Goal: Register for event/course

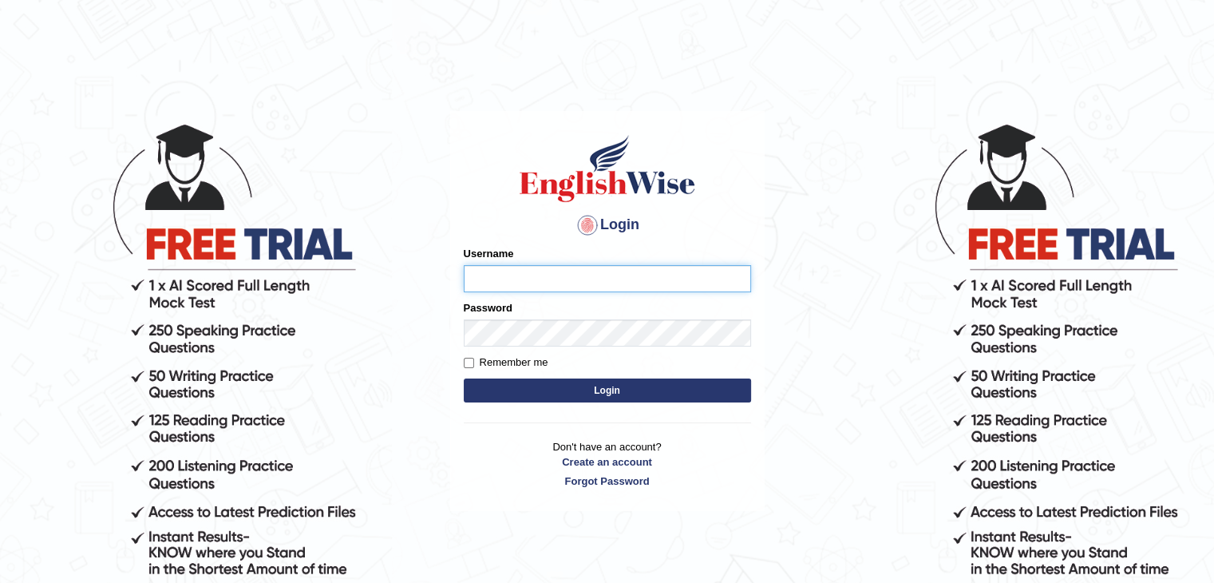
type input "tamanna05"
click at [500, 398] on button "Login" at bounding box center [607, 390] width 287 height 24
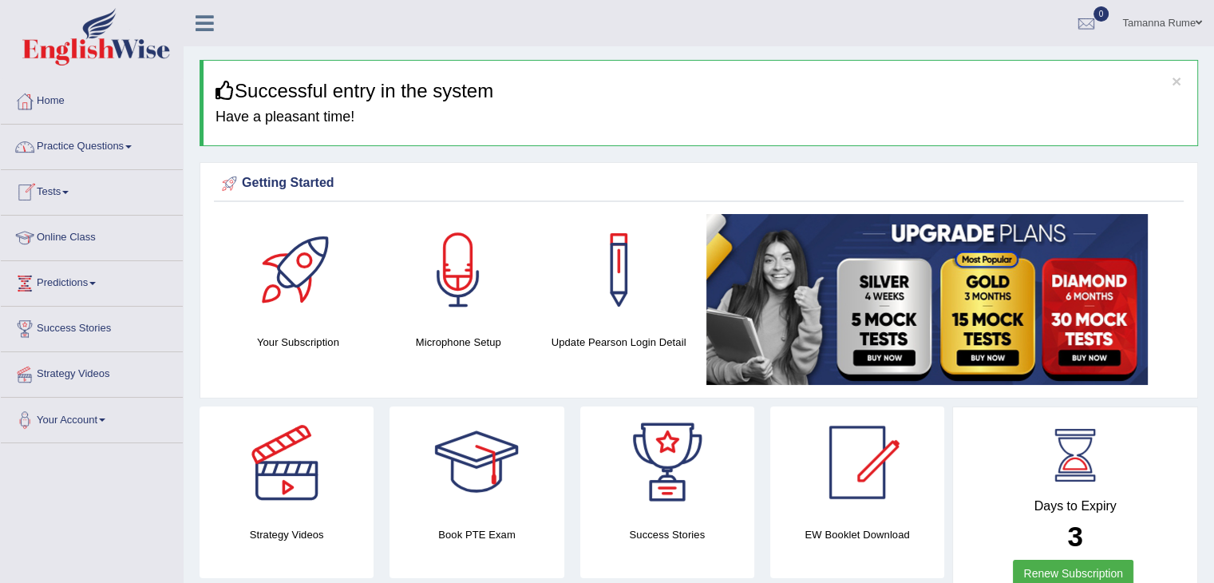
click at [53, 192] on link "Tests" at bounding box center [92, 190] width 182 height 40
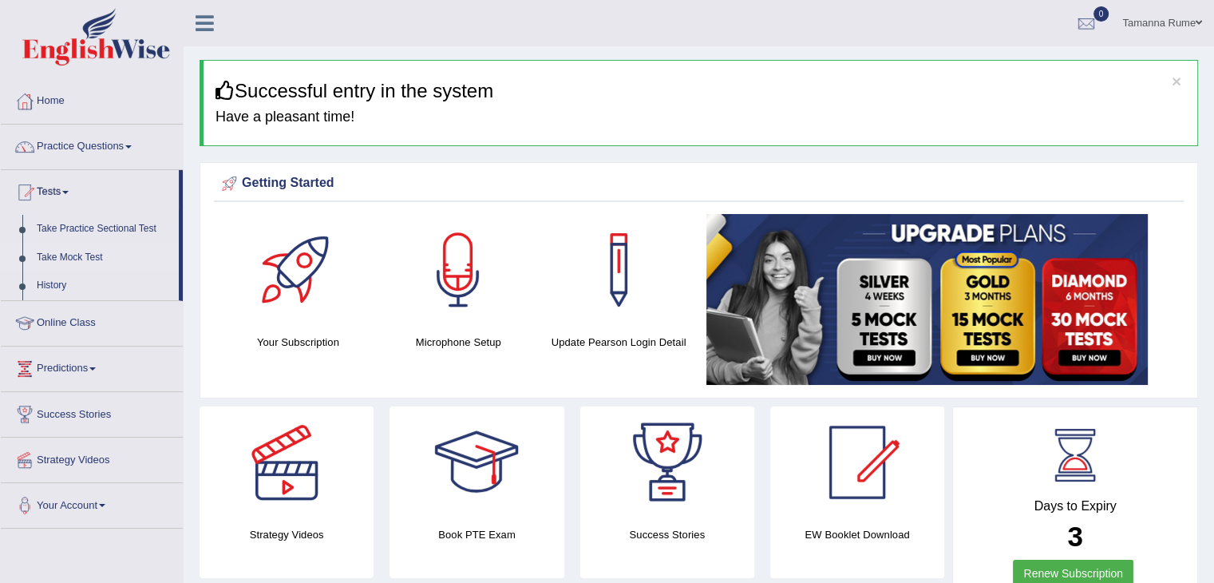
click at [77, 259] on link "Take Mock Test" at bounding box center [104, 257] width 149 height 29
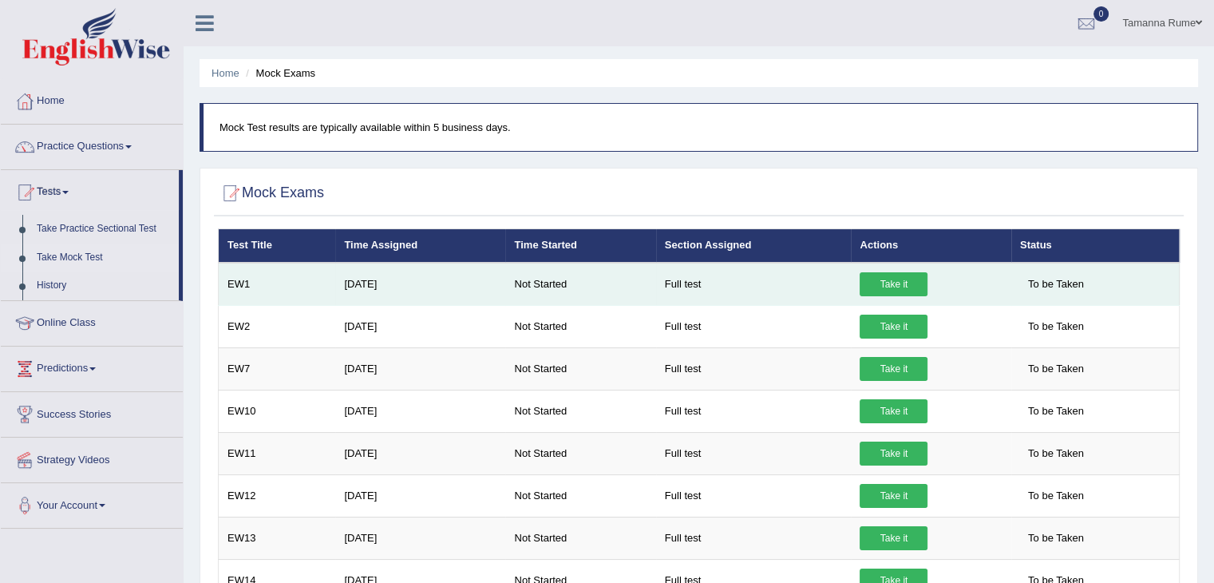
click at [878, 279] on link "Take it" at bounding box center [894, 284] width 68 height 24
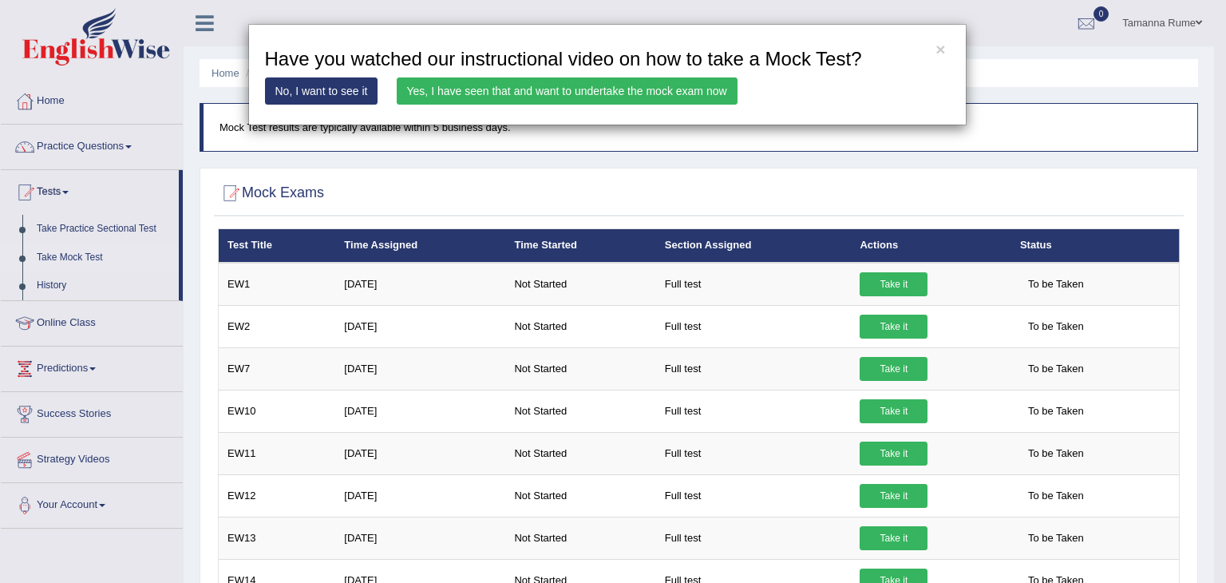
click at [476, 95] on link "Yes, I have seen that and want to undertake the mock exam now" at bounding box center [567, 90] width 341 height 27
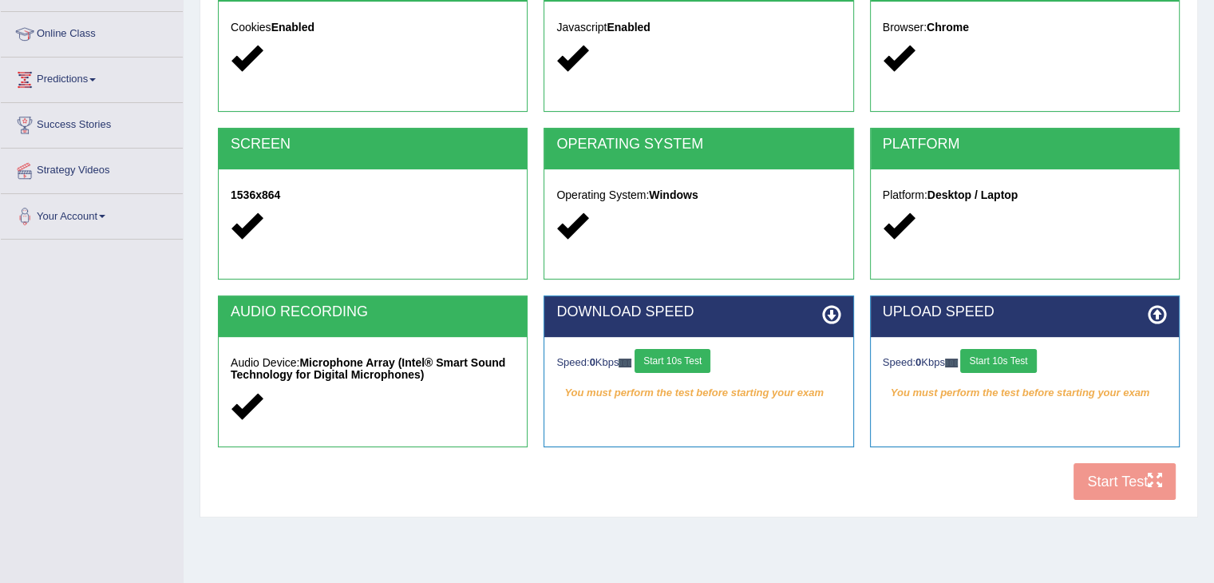
scroll to position [240, 0]
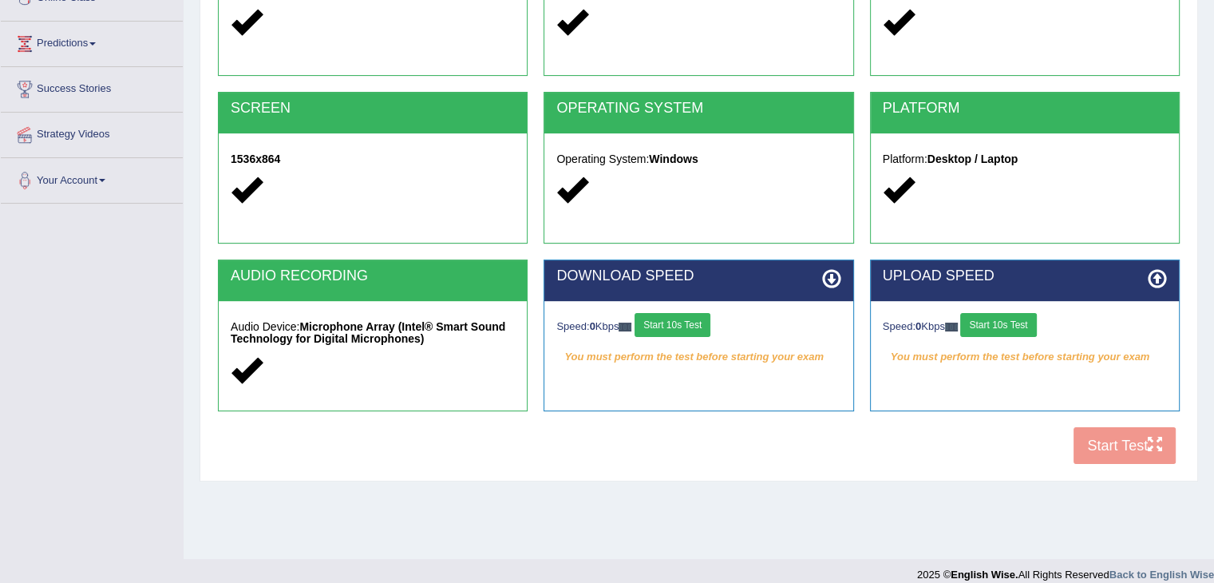
click at [658, 316] on button "Start 10s Test" at bounding box center [673, 325] width 76 height 24
click at [1027, 319] on button "Start 10s Test" at bounding box center [998, 325] width 76 height 24
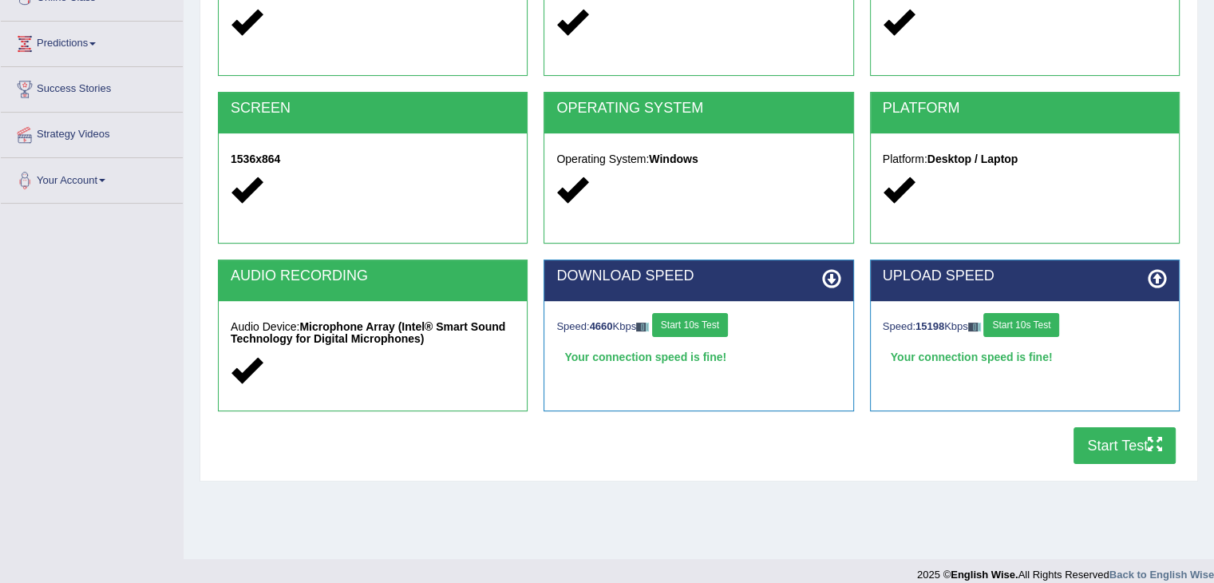
click at [1103, 451] on button "Start Test" at bounding box center [1125, 445] width 102 height 37
